Goal: Transaction & Acquisition: Subscribe to service/newsletter

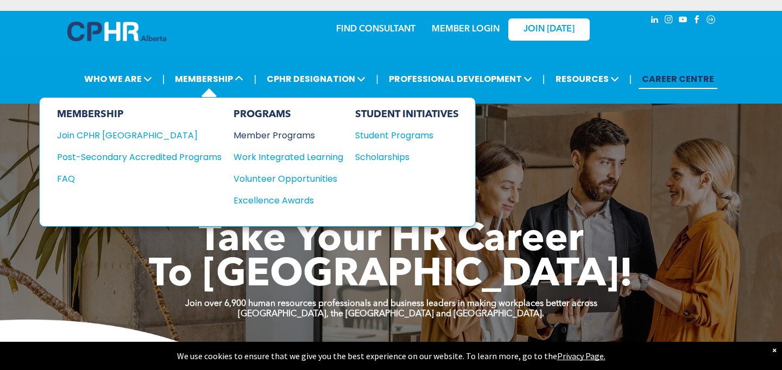
click at [251, 134] on div "Member Programs" at bounding box center [282, 136] width 99 height 14
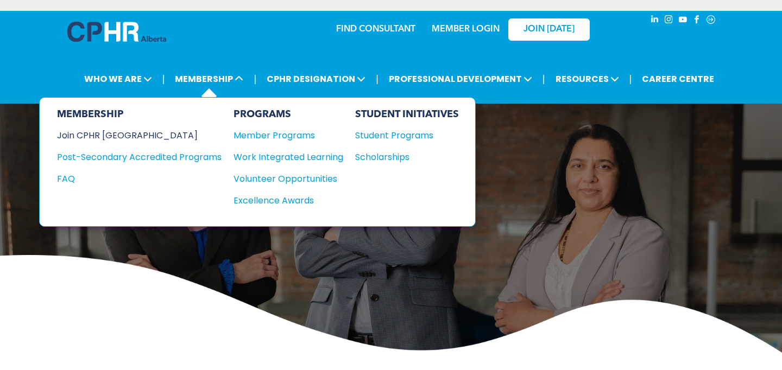
click at [125, 130] on div "Join CPHR [GEOGRAPHIC_DATA]" at bounding box center [131, 136] width 148 height 14
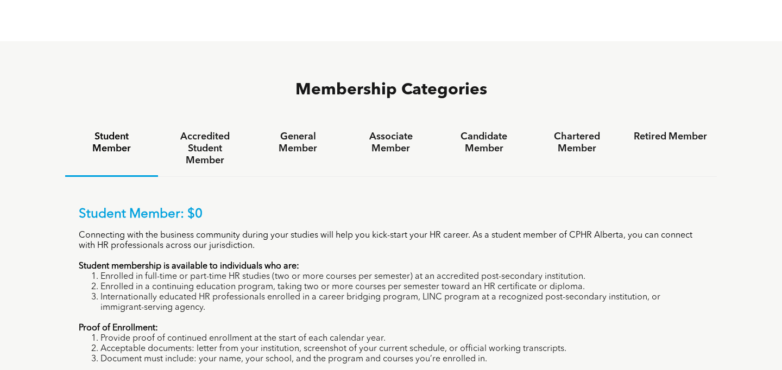
scroll to position [688, 0]
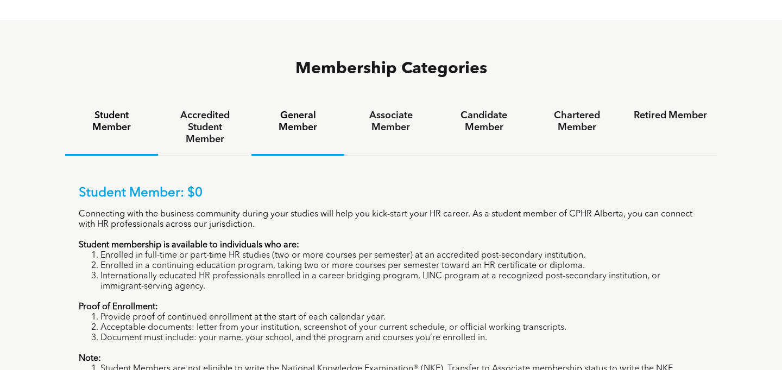
click at [298, 110] on h4 "General Member" at bounding box center [297, 122] width 73 height 24
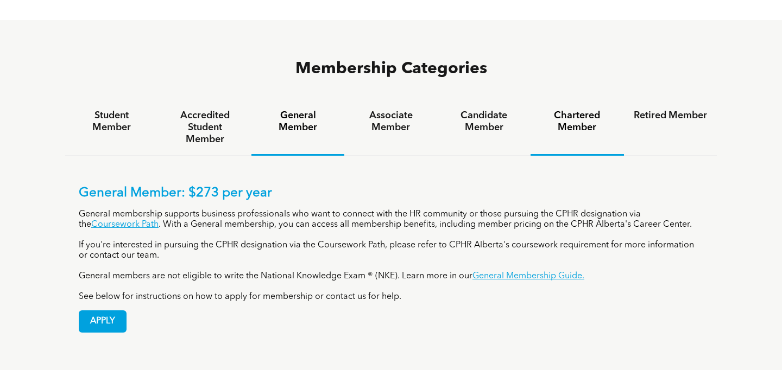
click at [578, 110] on h4 "Chartered Member" at bounding box center [576, 122] width 73 height 24
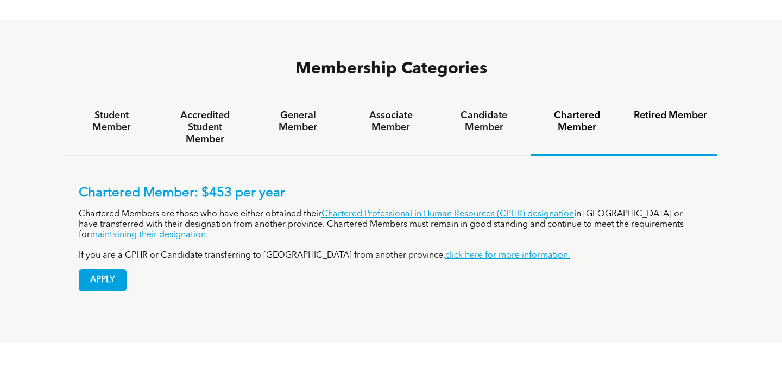
click at [687, 110] on h4 "Retired Member" at bounding box center [670, 116] width 73 height 12
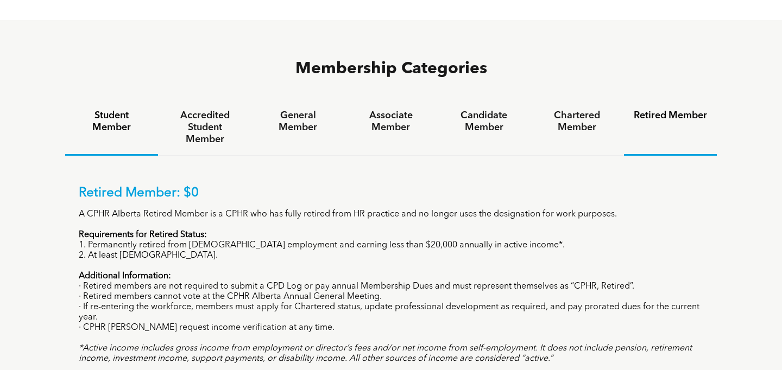
click at [123, 110] on h4 "Student Member" at bounding box center [111, 122] width 73 height 24
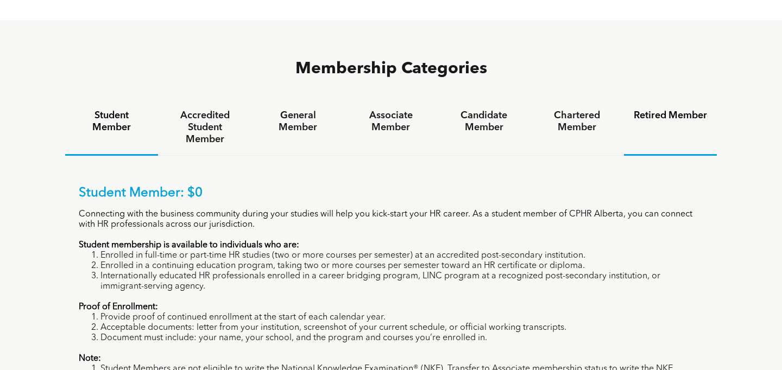
click at [676, 110] on h4 "Retired Member" at bounding box center [670, 116] width 73 height 12
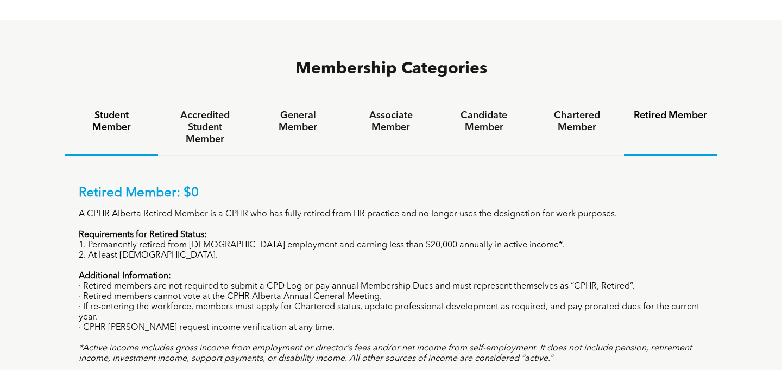
click at [98, 100] on div "Student Member" at bounding box center [111, 128] width 93 height 56
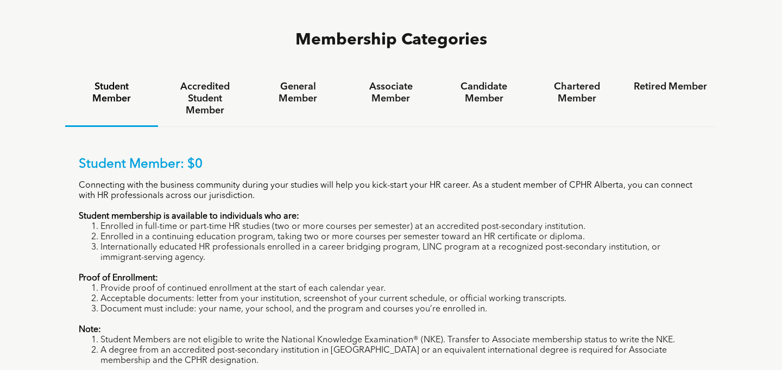
scroll to position [0, 0]
